Goal: Task Accomplishment & Management: Manage account settings

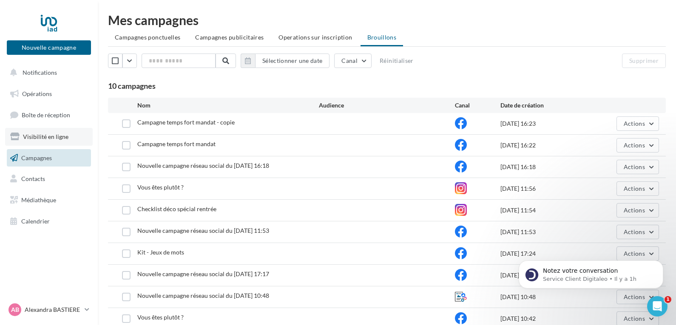
click at [43, 134] on span "Visibilité en ligne" at bounding box center [46, 136] width 46 height 7
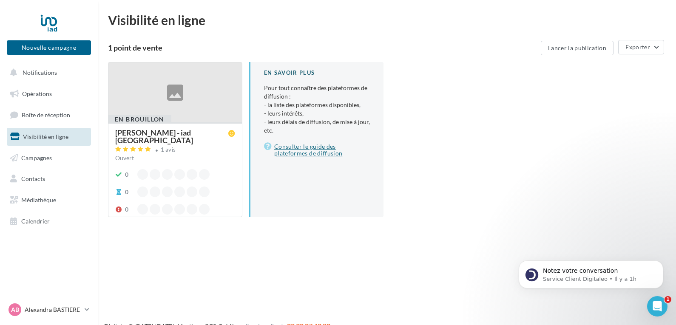
click at [296, 150] on link "Consulter le guide des plateformes de diffusion" at bounding box center [317, 150] width 106 height 17
click at [160, 102] on div at bounding box center [175, 93] width 134 height 60
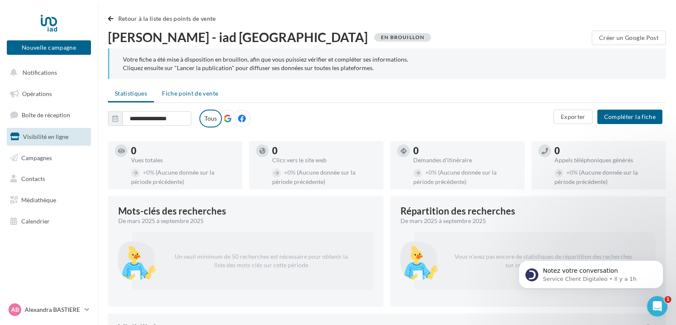
click at [188, 92] on span "Fiche point de vente" at bounding box center [190, 93] width 56 height 7
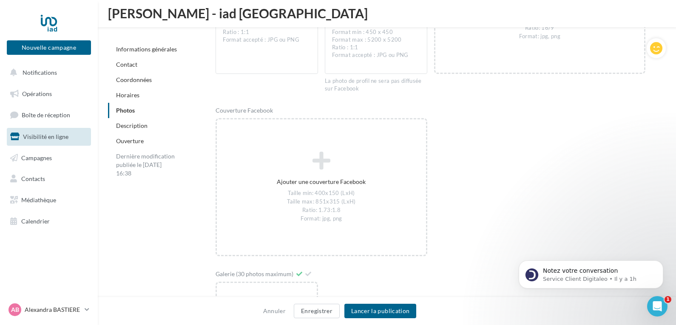
scroll to position [1286, 0]
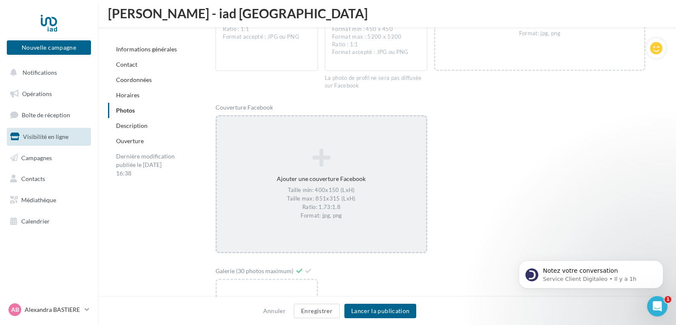
click at [308, 162] on icon at bounding box center [321, 158] width 202 height 20
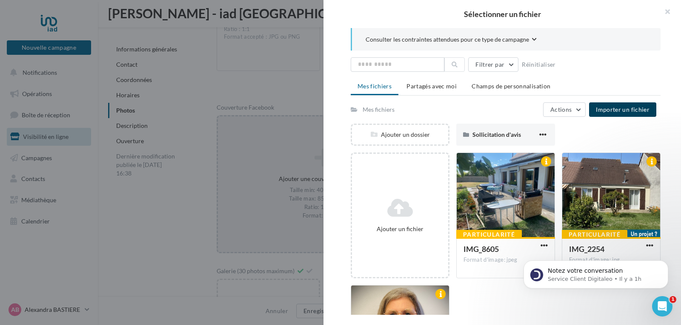
click at [636, 106] on span "Importer un fichier" at bounding box center [623, 109] width 54 height 7
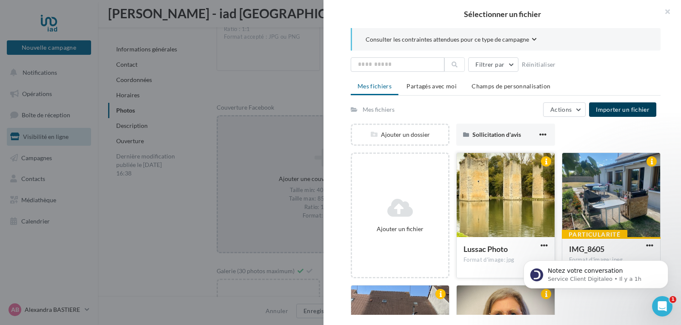
click at [497, 194] on div at bounding box center [505, 195] width 98 height 85
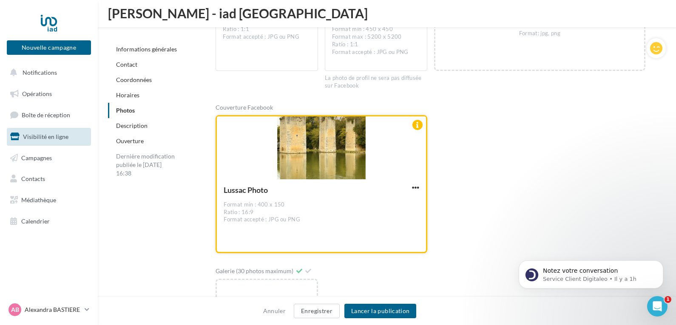
drag, startPoint x: 321, startPoint y: 156, endPoint x: 366, endPoint y: 157, distance: 44.7
click at [366, 157] on div at bounding box center [321, 149] width 209 height 64
click at [296, 254] on div "Sélectionner un fichier Consulter les contraintes attendues pour ce type de cam…" at bounding box center [321, 254] width 211 height 0
click at [414, 186] on span "button" at bounding box center [415, 187] width 7 height 7
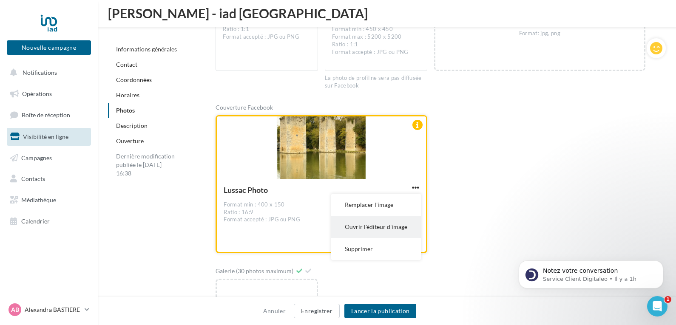
click at [383, 224] on button "Ouvrir l'éditeur d'image" at bounding box center [376, 227] width 90 height 22
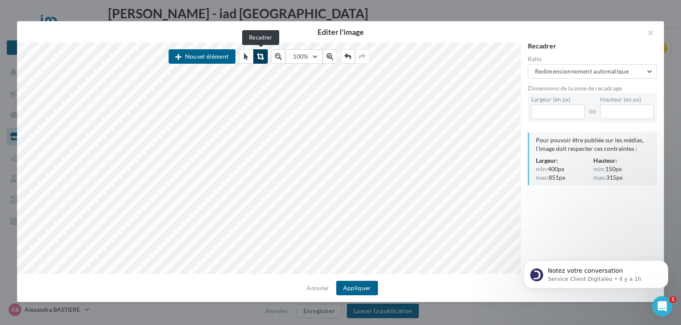
click at [261, 60] on button at bounding box center [260, 56] width 14 height 14
click at [199, 30] on div "Editer l'image Nouvel élément 100% 50 60 70 80 90 100 125 150 300 500 Recadrer …" at bounding box center [340, 161] width 647 height 281
click at [370, 305] on div "Editer l'image Nouvel élément 100% 50 60 70 80 90 100 125 150 300 500 Recadrer …" at bounding box center [340, 162] width 681 height 325
click at [644, 69] on button "Redimensionnement automatique" at bounding box center [592, 71] width 129 height 14
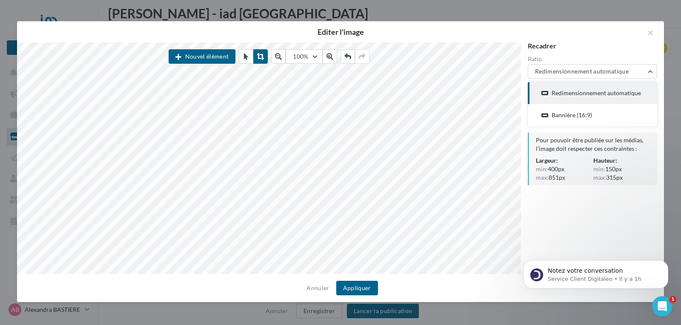
click at [611, 91] on div "Redimensionnement automatique" at bounding box center [595, 93] width 89 height 9
click at [653, 30] on button "button" at bounding box center [647, 34] width 34 height 26
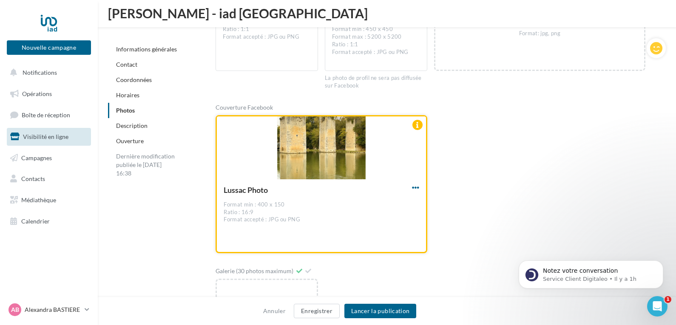
click at [416, 189] on span "button" at bounding box center [415, 187] width 7 height 7
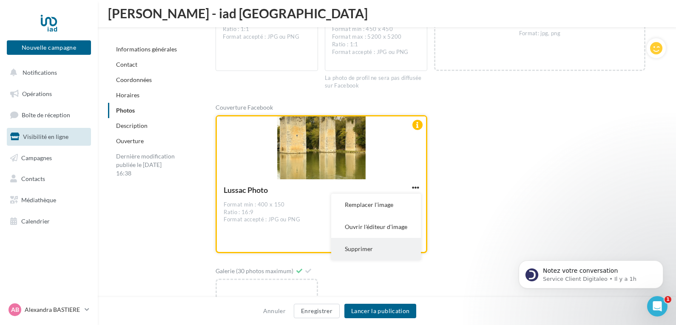
click at [379, 250] on button "Supprimer" at bounding box center [376, 249] width 90 height 22
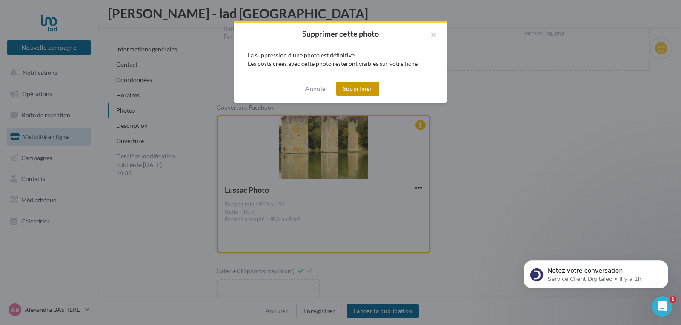
click at [359, 88] on button "Supprimer" at bounding box center [357, 89] width 43 height 14
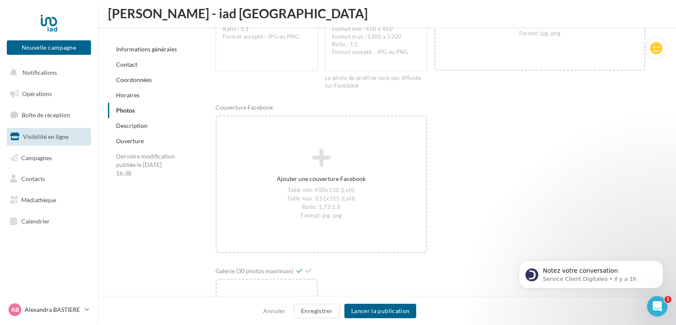
drag, startPoint x: 675, startPoint y: 106, endPoint x: 677, endPoint y: 71, distance: 34.9
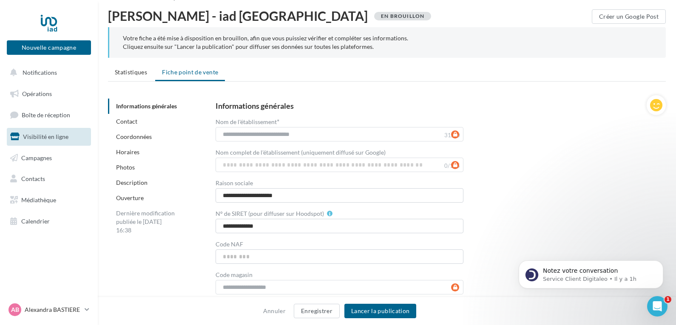
scroll to position [0, 0]
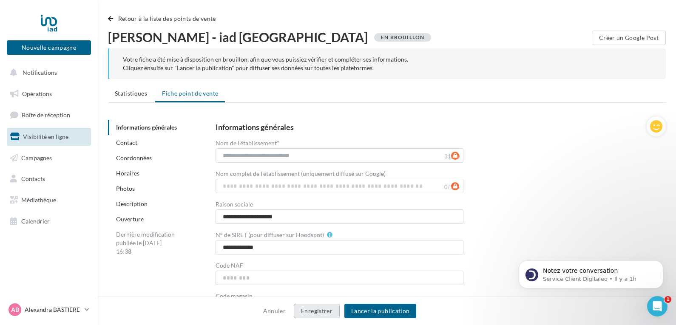
click at [328, 310] on button "Enregistrer" at bounding box center [317, 311] width 46 height 14
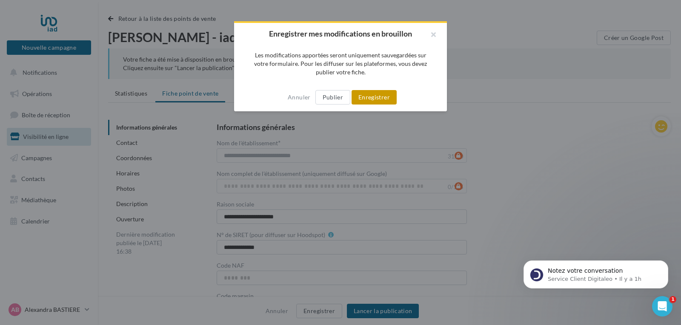
click at [373, 100] on button "Enregistrer" at bounding box center [373, 97] width 45 height 14
